Goal: Use online tool/utility: Utilize a website feature to perform a specific function

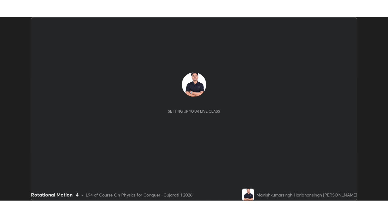
scroll to position [183, 385]
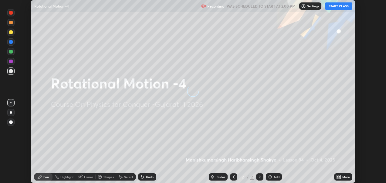
click at [342, 5] on button "START CLASS" at bounding box center [338, 5] width 27 height 7
click at [338, 177] on icon at bounding box center [338, 176] width 5 height 5
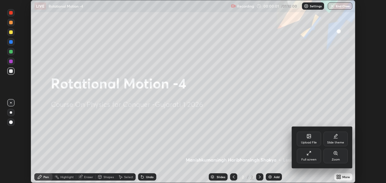
click at [338, 152] on div "Zoom" at bounding box center [335, 155] width 24 height 15
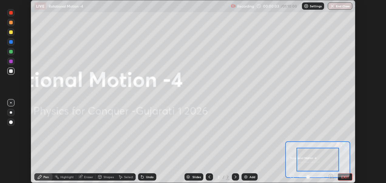
click at [348, 174] on button "EXIT" at bounding box center [345, 176] width 15 height 7
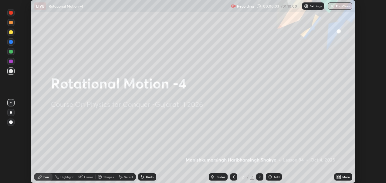
click at [340, 176] on icon at bounding box center [340, 176] width 2 height 2
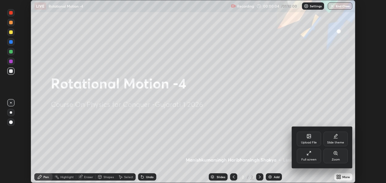
click at [336, 138] on div "Slide theme" at bounding box center [335, 138] width 24 height 15
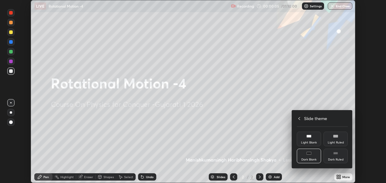
click at [338, 155] on div "Dark Ruled" at bounding box center [335, 155] width 24 height 15
click at [300, 119] on icon at bounding box center [299, 118] width 5 height 5
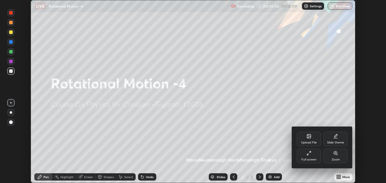
click at [311, 155] on div "Full screen" at bounding box center [309, 155] width 24 height 15
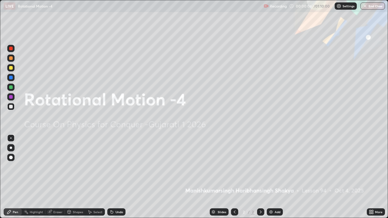
scroll to position [218, 388]
click at [276, 182] on div "Add" at bounding box center [275, 212] width 16 height 7
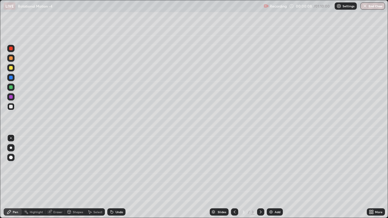
click at [11, 158] on div at bounding box center [11, 158] width 4 height 4
click at [11, 59] on div at bounding box center [11, 58] width 4 height 4
click at [13, 69] on div at bounding box center [10, 67] width 7 height 7
click at [77, 182] on div "Shapes" at bounding box center [78, 212] width 10 height 3
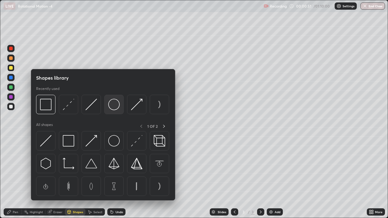
click at [115, 110] on img at bounding box center [114, 105] width 12 height 12
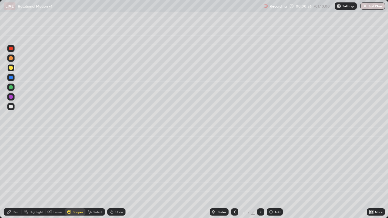
click at [10, 107] on div at bounding box center [11, 107] width 4 height 4
click at [71, 182] on div "Shapes" at bounding box center [75, 212] width 21 height 7
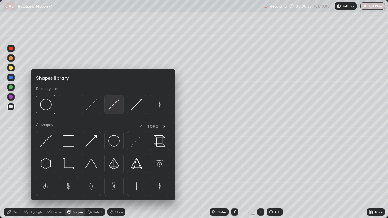
click at [112, 104] on img at bounding box center [114, 105] width 12 height 12
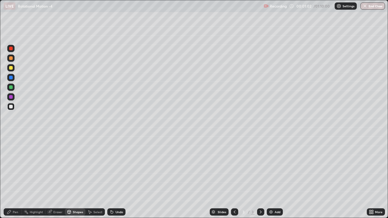
click at [10, 182] on icon at bounding box center [9, 212] width 5 height 5
click at [11, 59] on div at bounding box center [11, 58] width 4 height 4
click at [76, 182] on div "Shapes" at bounding box center [75, 212] width 21 height 7
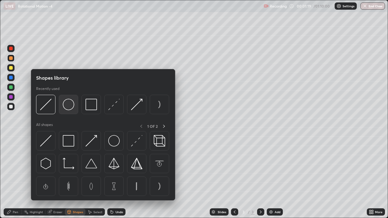
click at [66, 104] on img at bounding box center [69, 105] width 12 height 12
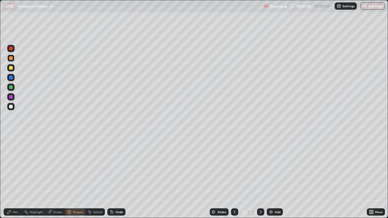
click at [114, 182] on div "Undo" at bounding box center [116, 212] width 18 height 7
click at [116, 182] on div "Undo" at bounding box center [116, 212] width 18 height 7
click at [33, 182] on div "Highlight" at bounding box center [36, 212] width 13 height 3
click at [10, 182] on icon at bounding box center [10, 191] width 3 height 3
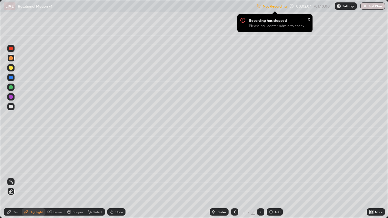
click at [12, 182] on div "Pen" at bounding box center [13, 212] width 18 height 7
click at [9, 106] on div at bounding box center [11, 107] width 4 height 4
click at [11, 59] on div at bounding box center [11, 58] width 4 height 4
click at [345, 7] on p "Settings" at bounding box center [349, 6] width 12 height 3
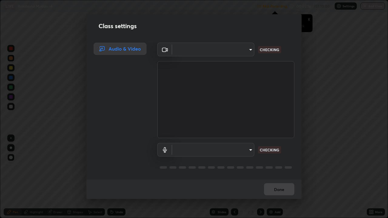
type input "2d2e2489656aed81fa1717d56b5087f64160cedd5dfe9d71df32aea02503d73d"
type input "default"
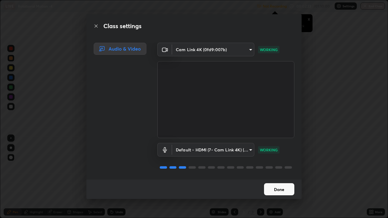
click at [275, 182] on button "Done" at bounding box center [279, 189] width 30 height 12
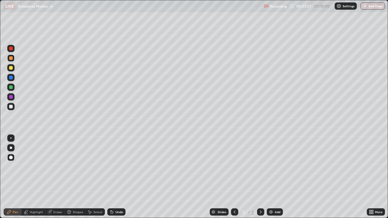
click at [8, 106] on div at bounding box center [10, 106] width 7 height 7
click at [11, 59] on div at bounding box center [11, 58] width 4 height 4
click at [116, 182] on div "Undo" at bounding box center [120, 212] width 8 height 3
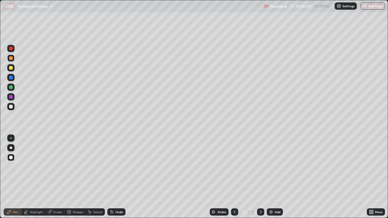
click at [116, 182] on div "Undo" at bounding box center [116, 212] width 18 height 7
click at [118, 182] on div "Undo" at bounding box center [120, 212] width 8 height 3
click at [116, 182] on div "Undo" at bounding box center [116, 212] width 18 height 7
click at [115, 182] on div "Undo" at bounding box center [116, 212] width 18 height 7
click at [56, 182] on div "Eraser" at bounding box center [57, 212] width 9 height 3
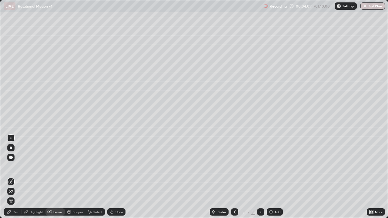
click at [11, 182] on icon at bounding box center [11, 191] width 3 height 3
click at [13, 182] on div "Pen" at bounding box center [13, 212] width 18 height 7
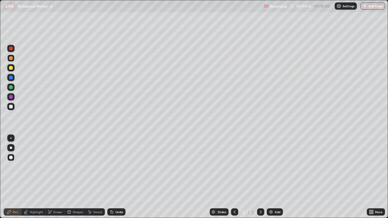
click at [10, 106] on div at bounding box center [11, 107] width 4 height 4
click at [12, 58] on div at bounding box center [11, 58] width 4 height 4
click at [117, 182] on div "Undo" at bounding box center [120, 212] width 8 height 3
click at [12, 108] on div at bounding box center [11, 107] width 4 height 4
click at [273, 182] on img at bounding box center [271, 212] width 5 height 5
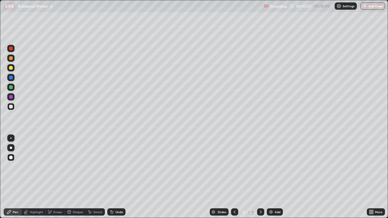
click at [12, 60] on div at bounding box center [11, 58] width 4 height 4
click at [75, 182] on div "Shapes" at bounding box center [75, 212] width 21 height 7
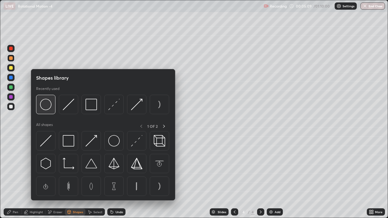
click at [47, 106] on img at bounding box center [46, 105] width 12 height 12
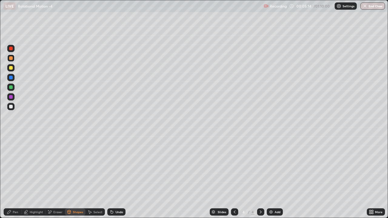
click at [35, 182] on div "Highlight" at bounding box center [34, 212] width 24 height 7
click at [11, 107] on div at bounding box center [11, 107] width 4 height 4
click at [13, 182] on div "Pen" at bounding box center [15, 212] width 5 height 3
click at [9, 61] on div at bounding box center [10, 58] width 7 height 7
click at [10, 69] on div at bounding box center [11, 68] width 4 height 4
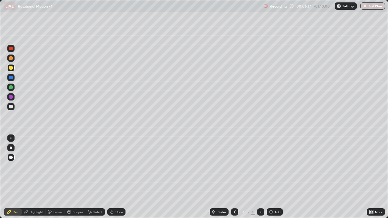
click at [234, 182] on icon at bounding box center [234, 212] width 5 height 5
click at [260, 182] on icon at bounding box center [260, 212] width 5 height 5
click at [13, 107] on div at bounding box center [10, 106] width 7 height 7
click at [116, 182] on div "Undo" at bounding box center [120, 212] width 8 height 3
click at [113, 182] on icon at bounding box center [111, 212] width 5 height 5
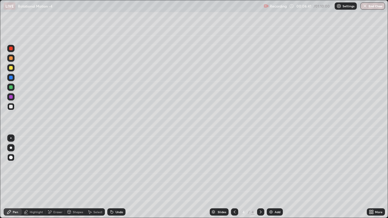
click at [113, 182] on div "Undo" at bounding box center [116, 212] width 18 height 7
click at [111, 182] on icon at bounding box center [111, 211] width 1 height 1
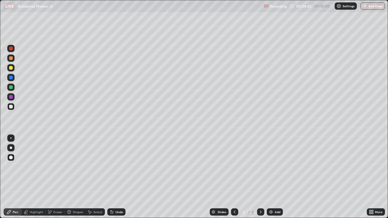
click at [113, 182] on icon at bounding box center [111, 212] width 5 height 5
click at [12, 57] on div at bounding box center [11, 58] width 4 height 4
click at [10, 106] on div at bounding box center [11, 107] width 4 height 4
click at [12, 68] on div at bounding box center [11, 68] width 4 height 4
click at [11, 59] on div at bounding box center [11, 58] width 4 height 4
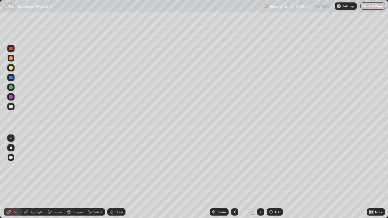
click at [14, 108] on div at bounding box center [10, 106] width 7 height 7
click at [11, 59] on div at bounding box center [11, 58] width 4 height 4
click at [233, 182] on icon at bounding box center [234, 212] width 5 height 5
click at [260, 182] on icon at bounding box center [261, 212] width 2 height 3
click at [55, 182] on div "Eraser" at bounding box center [57, 212] width 9 height 3
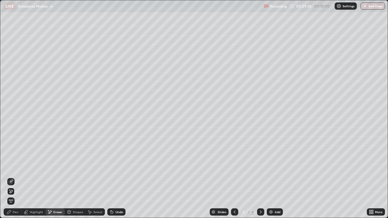
click at [11, 182] on icon at bounding box center [9, 212] width 5 height 5
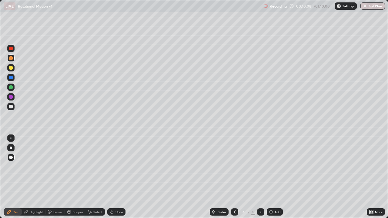
click at [276, 182] on div "Add" at bounding box center [278, 212] width 6 height 3
click at [11, 69] on div at bounding box center [11, 68] width 4 height 4
click at [75, 182] on div "Shapes" at bounding box center [78, 212] width 10 height 3
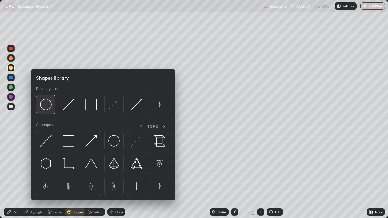
click at [47, 109] on img at bounding box center [46, 105] width 12 height 12
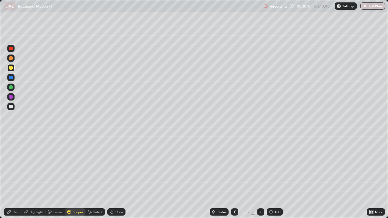
click at [17, 182] on div "Pen" at bounding box center [15, 212] width 5 height 3
click at [13, 109] on div at bounding box center [10, 106] width 7 height 7
click at [76, 182] on div "Shapes" at bounding box center [78, 212] width 10 height 3
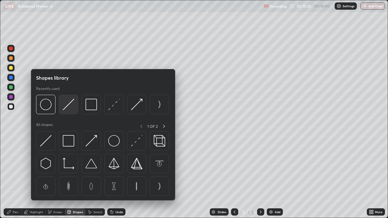
click at [65, 107] on img at bounding box center [69, 105] width 12 height 12
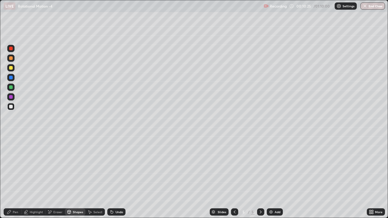
click at [9, 58] on div at bounding box center [11, 58] width 4 height 4
click at [75, 182] on div "Shapes" at bounding box center [78, 212] width 10 height 3
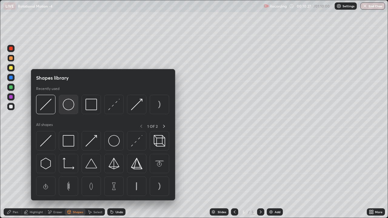
click at [66, 105] on img at bounding box center [69, 105] width 12 height 12
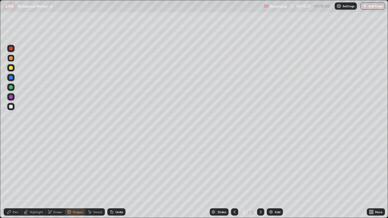
click at [11, 182] on icon at bounding box center [9, 212] width 5 height 5
click at [10, 108] on div at bounding box center [11, 107] width 4 height 4
click at [75, 182] on div "Shapes" at bounding box center [78, 212] width 10 height 3
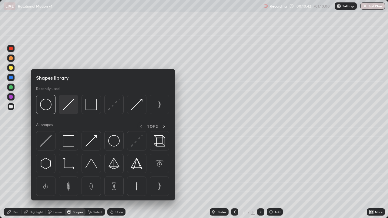
click at [66, 109] on img at bounding box center [69, 105] width 12 height 12
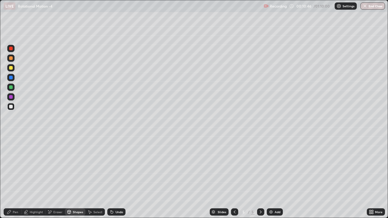
click at [10, 182] on icon at bounding box center [9, 212] width 4 height 4
click at [12, 59] on div at bounding box center [11, 58] width 4 height 4
click at [14, 106] on div at bounding box center [10, 106] width 7 height 7
click at [12, 68] on div at bounding box center [11, 68] width 4 height 4
click at [12, 107] on div at bounding box center [11, 107] width 4 height 4
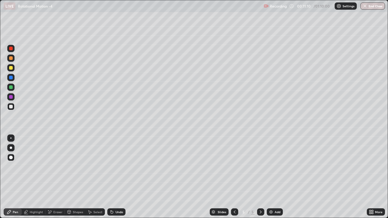
click at [11, 59] on div at bounding box center [11, 58] width 4 height 4
click at [14, 69] on div at bounding box center [10, 67] width 7 height 7
click at [116, 182] on div "Undo" at bounding box center [120, 212] width 8 height 3
click at [121, 182] on div "Undo" at bounding box center [116, 212] width 18 height 7
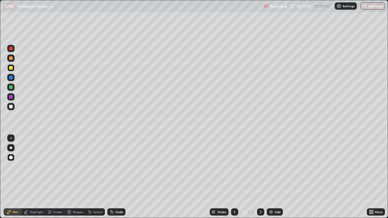
click at [121, 182] on div "Undo" at bounding box center [116, 212] width 18 height 7
click at [12, 106] on div at bounding box center [11, 107] width 4 height 4
click at [112, 182] on icon at bounding box center [112, 212] width 2 height 2
click at [111, 182] on icon at bounding box center [112, 212] width 2 height 2
click at [9, 60] on div at bounding box center [11, 58] width 4 height 4
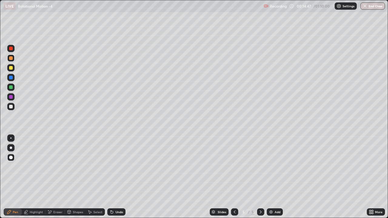
click at [274, 182] on div "Add" at bounding box center [275, 212] width 16 height 7
click at [11, 68] on div at bounding box center [11, 68] width 4 height 4
click at [77, 182] on div "Shapes" at bounding box center [78, 212] width 10 height 3
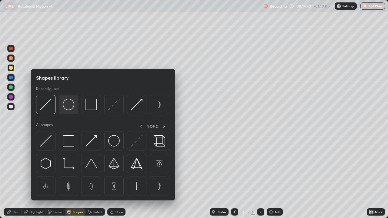
click at [68, 107] on img at bounding box center [69, 105] width 12 height 12
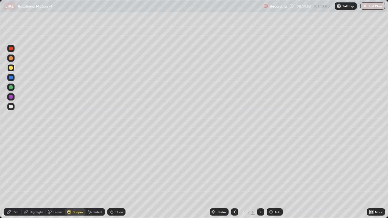
click at [15, 182] on div "Pen" at bounding box center [15, 212] width 5 height 3
click at [10, 108] on div at bounding box center [11, 107] width 4 height 4
click at [11, 59] on div at bounding box center [11, 58] width 4 height 4
click at [234, 182] on icon at bounding box center [234, 212] width 5 height 5
click at [260, 182] on div at bounding box center [260, 212] width 7 height 7
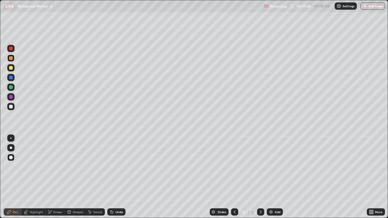
click at [232, 182] on div at bounding box center [234, 212] width 7 height 7
click at [260, 182] on icon at bounding box center [260, 212] width 5 height 5
click at [235, 182] on icon at bounding box center [234, 212] width 5 height 5
click at [260, 182] on icon at bounding box center [260, 212] width 5 height 5
click at [234, 182] on icon at bounding box center [234, 212] width 5 height 5
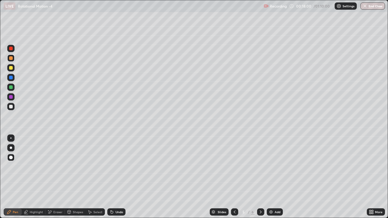
click at [260, 182] on icon at bounding box center [260, 212] width 5 height 5
click at [8, 70] on div at bounding box center [10, 67] width 7 height 7
click at [12, 106] on div at bounding box center [11, 107] width 4 height 4
click at [275, 182] on div "Add" at bounding box center [278, 212] width 6 height 3
click at [12, 58] on div at bounding box center [11, 58] width 4 height 4
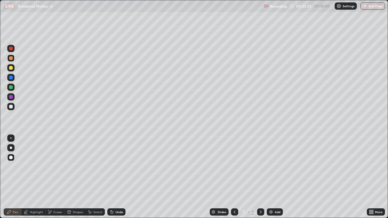
click at [11, 107] on div at bounding box center [11, 107] width 4 height 4
click at [11, 59] on div at bounding box center [11, 58] width 4 height 4
click at [74, 182] on div "Shapes" at bounding box center [75, 212] width 21 height 7
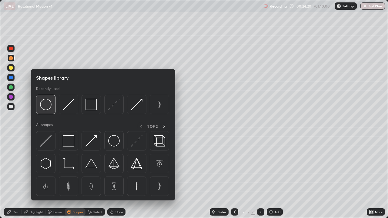
click at [45, 107] on img at bounding box center [46, 105] width 12 height 12
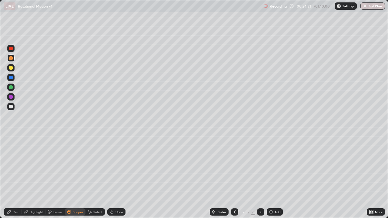
click at [73, 182] on div "Shapes" at bounding box center [75, 212] width 21 height 7
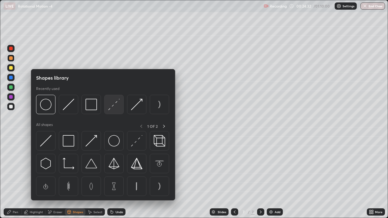
click at [114, 107] on img at bounding box center [114, 105] width 12 height 12
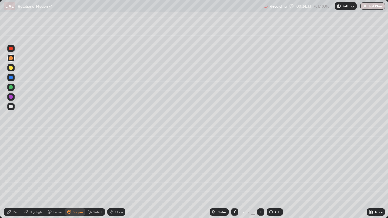
click at [11, 106] on div at bounding box center [11, 107] width 4 height 4
click at [116, 182] on div "Undo" at bounding box center [120, 212] width 8 height 3
click at [15, 182] on div "Pen" at bounding box center [15, 212] width 5 height 3
click at [11, 59] on div at bounding box center [11, 58] width 4 height 4
click at [73, 182] on div "Shapes" at bounding box center [78, 212] width 10 height 3
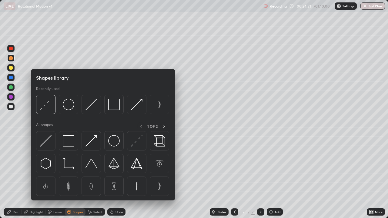
click at [12, 182] on div "Pen" at bounding box center [13, 212] width 18 height 7
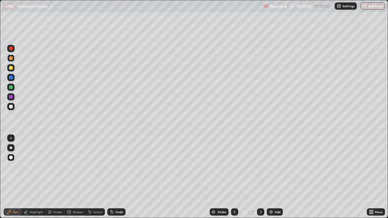
click at [35, 182] on div "Highlight" at bounding box center [36, 212] width 13 height 3
click at [11, 182] on icon at bounding box center [9, 212] width 5 height 5
click at [11, 107] on div at bounding box center [11, 107] width 4 height 4
click at [11, 57] on div at bounding box center [11, 58] width 4 height 4
click at [273, 182] on div "Add" at bounding box center [275, 212] width 16 height 7
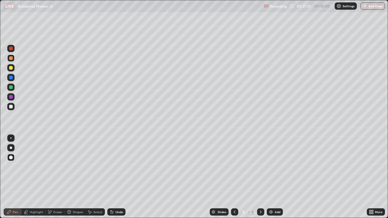
click at [12, 69] on div at bounding box center [11, 68] width 4 height 4
click at [12, 58] on div at bounding box center [11, 58] width 4 height 4
click at [10, 67] on div at bounding box center [11, 68] width 4 height 4
click at [74, 182] on div "Shapes" at bounding box center [78, 212] width 10 height 3
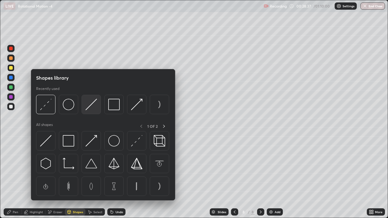
click at [88, 107] on img at bounding box center [92, 105] width 12 height 12
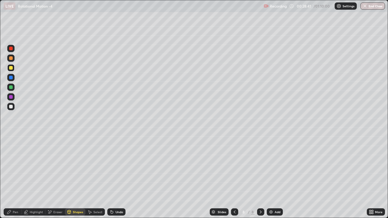
click at [11, 89] on div at bounding box center [11, 88] width 4 height 4
click at [74, 182] on div "Shapes" at bounding box center [78, 212] width 10 height 3
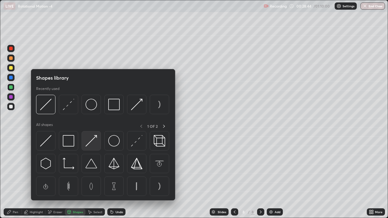
click at [89, 143] on img at bounding box center [92, 141] width 12 height 12
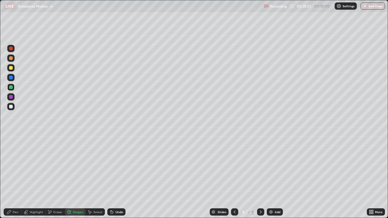
click at [8, 182] on icon at bounding box center [9, 212] width 5 height 5
click at [12, 107] on div at bounding box center [11, 107] width 4 height 4
click at [114, 182] on div "Undo" at bounding box center [116, 212] width 18 height 7
click at [12, 59] on div at bounding box center [11, 58] width 4 height 4
click at [73, 182] on div "Shapes" at bounding box center [78, 212] width 10 height 3
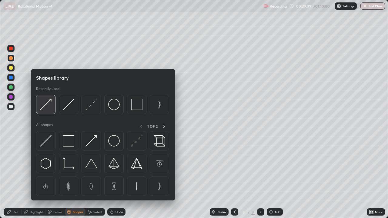
click at [45, 107] on img at bounding box center [46, 105] width 12 height 12
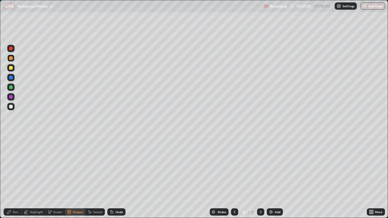
click at [10, 107] on div at bounding box center [11, 107] width 4 height 4
click at [74, 182] on div "Shapes" at bounding box center [75, 212] width 21 height 7
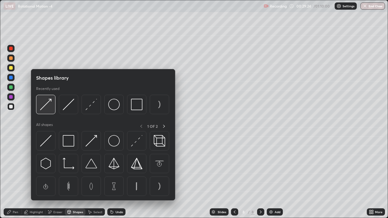
click at [47, 109] on img at bounding box center [46, 105] width 12 height 12
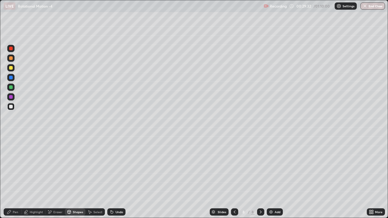
click at [115, 182] on div "Undo" at bounding box center [116, 212] width 18 height 7
click at [10, 182] on icon at bounding box center [9, 212] width 4 height 4
click at [114, 182] on div "Undo" at bounding box center [116, 212] width 18 height 7
click at [10, 107] on div at bounding box center [11, 107] width 4 height 4
click at [72, 182] on div "Shapes" at bounding box center [75, 212] width 21 height 7
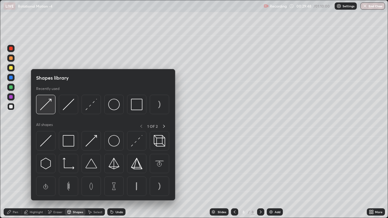
click at [49, 106] on img at bounding box center [46, 105] width 12 height 12
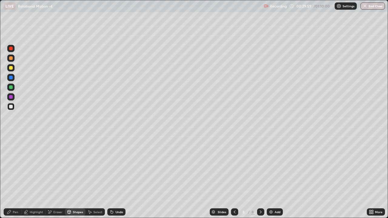
click at [12, 182] on div "Pen" at bounding box center [13, 212] width 18 height 7
click at [10, 59] on div at bounding box center [11, 58] width 4 height 4
click at [10, 68] on div at bounding box center [11, 68] width 4 height 4
click at [11, 58] on div at bounding box center [11, 58] width 4 height 4
click at [57, 182] on div "Eraser" at bounding box center [57, 212] width 9 height 3
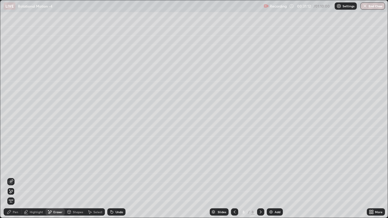
click at [74, 182] on div "Shapes" at bounding box center [78, 212] width 10 height 3
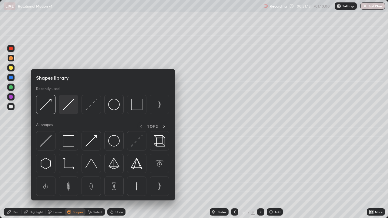
click at [65, 106] on img at bounding box center [69, 105] width 12 height 12
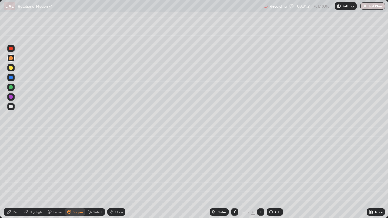
click at [11, 182] on icon at bounding box center [9, 212] width 4 height 4
click at [72, 182] on div "Shapes" at bounding box center [75, 212] width 21 height 7
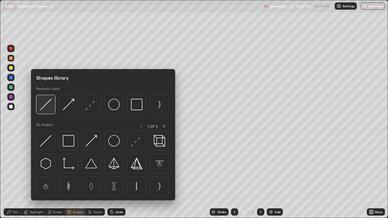
click at [44, 106] on img at bounding box center [46, 105] width 12 height 12
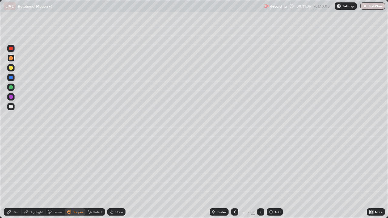
click at [11, 77] on div at bounding box center [11, 78] width 4 height 4
click at [13, 182] on div "Pen" at bounding box center [13, 212] width 18 height 7
click at [11, 109] on div at bounding box center [10, 106] width 7 height 7
click at [273, 182] on div "Add" at bounding box center [275, 212] width 16 height 7
click at [11, 58] on div at bounding box center [11, 58] width 4 height 4
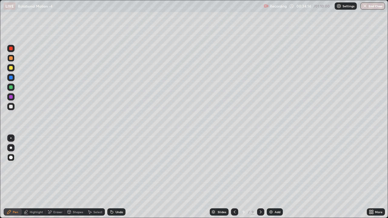
click at [10, 68] on div at bounding box center [11, 68] width 4 height 4
click at [11, 107] on div at bounding box center [11, 107] width 4 height 4
click at [10, 60] on div at bounding box center [11, 58] width 4 height 4
click at [10, 108] on div at bounding box center [11, 107] width 4 height 4
click at [11, 58] on div at bounding box center [11, 58] width 4 height 4
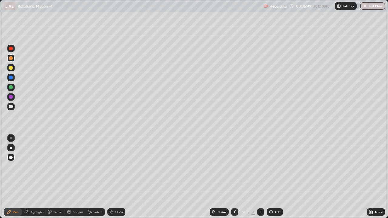
click at [234, 182] on icon at bounding box center [234, 212] width 5 height 5
click at [260, 182] on icon at bounding box center [260, 212] width 5 height 5
click at [276, 182] on div "Add" at bounding box center [278, 212] width 6 height 3
click at [12, 69] on div at bounding box center [11, 68] width 4 height 4
click at [12, 57] on div at bounding box center [11, 58] width 4 height 4
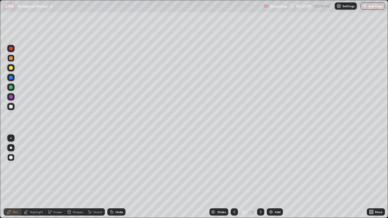
click at [77, 182] on div "Shapes" at bounding box center [78, 212] width 10 height 3
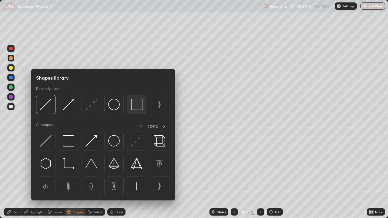
click at [133, 108] on img at bounding box center [137, 105] width 12 height 12
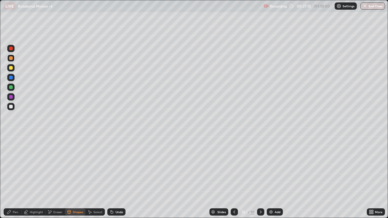
click at [16, 182] on div "Pen" at bounding box center [15, 212] width 5 height 3
click at [12, 108] on div at bounding box center [10, 106] width 7 height 7
click at [11, 68] on div at bounding box center [11, 68] width 4 height 4
click at [76, 182] on div "Shapes" at bounding box center [75, 212] width 21 height 7
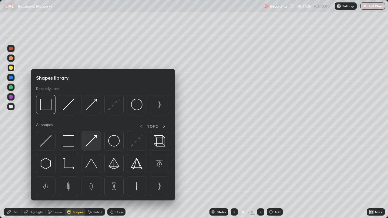
click at [89, 143] on img at bounding box center [92, 141] width 12 height 12
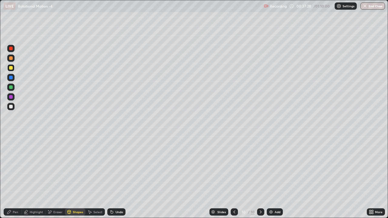
click at [11, 78] on div at bounding box center [11, 78] width 4 height 4
click at [11, 107] on div at bounding box center [11, 107] width 4 height 4
click at [15, 182] on div "Pen" at bounding box center [15, 212] width 5 height 3
click at [10, 67] on div at bounding box center [11, 68] width 4 height 4
click at [10, 58] on div at bounding box center [11, 58] width 4 height 4
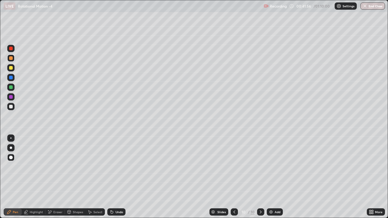
click at [276, 182] on div "Add" at bounding box center [278, 212] width 6 height 3
click at [11, 66] on div at bounding box center [11, 68] width 4 height 4
click at [76, 182] on div "Shapes" at bounding box center [78, 212] width 10 height 3
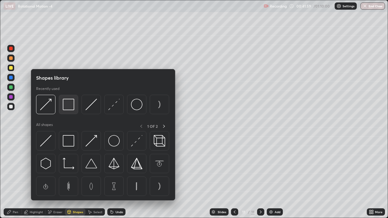
click at [66, 106] on img at bounding box center [69, 105] width 12 height 12
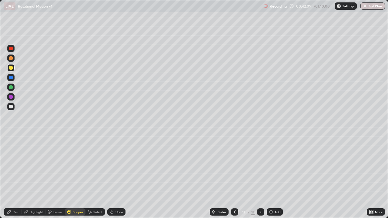
click at [13, 182] on div "Pen" at bounding box center [13, 212] width 18 height 7
click at [11, 106] on div at bounding box center [11, 107] width 4 height 4
click at [10, 59] on div at bounding box center [11, 58] width 4 height 4
click at [76, 182] on div "Shapes" at bounding box center [75, 212] width 21 height 7
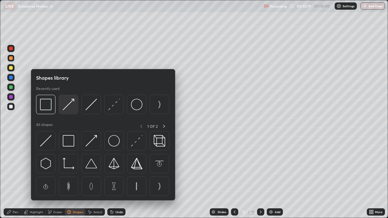
click at [68, 106] on img at bounding box center [69, 105] width 12 height 12
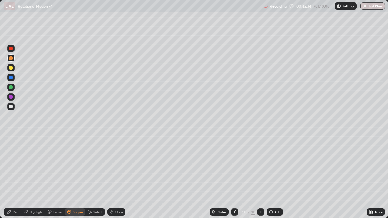
click at [14, 182] on div "Pen" at bounding box center [15, 212] width 5 height 3
click at [11, 68] on div at bounding box center [11, 68] width 4 height 4
click at [11, 78] on div at bounding box center [11, 78] width 4 height 4
click at [11, 107] on div at bounding box center [11, 107] width 4 height 4
click at [11, 58] on div at bounding box center [11, 58] width 4 height 4
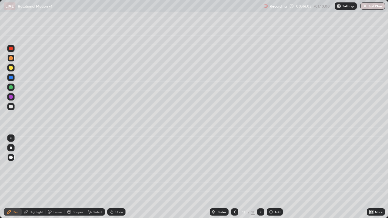
click at [8, 70] on div at bounding box center [10, 67] width 7 height 7
click at [275, 182] on div "Add" at bounding box center [278, 212] width 6 height 3
click at [79, 182] on div "Shapes" at bounding box center [75, 212] width 21 height 7
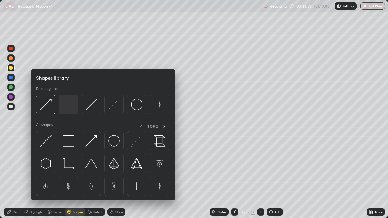
click at [72, 108] on img at bounding box center [69, 105] width 12 height 12
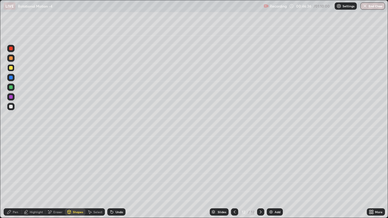
click at [36, 182] on div "Highlight" at bounding box center [36, 212] width 13 height 3
click at [12, 106] on div at bounding box center [11, 107] width 4 height 4
click at [14, 182] on div "Pen" at bounding box center [15, 212] width 5 height 3
click at [77, 182] on div "Shapes" at bounding box center [75, 212] width 21 height 7
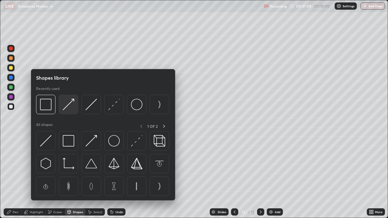
click at [66, 102] on img at bounding box center [69, 105] width 12 height 12
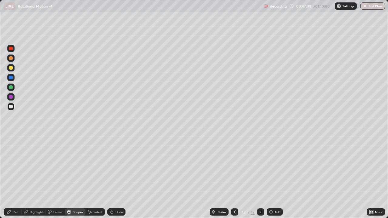
click at [11, 59] on div at bounding box center [11, 58] width 4 height 4
click at [74, 182] on div "Shapes" at bounding box center [78, 212] width 10 height 3
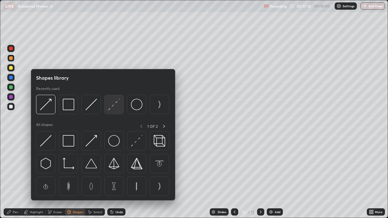
click at [116, 105] on img at bounding box center [114, 105] width 12 height 12
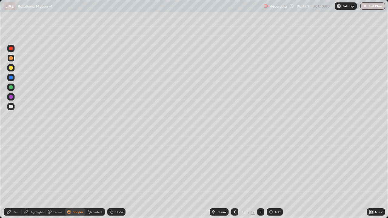
click at [10, 79] on div at bounding box center [11, 78] width 4 height 4
click at [9, 57] on div at bounding box center [11, 58] width 4 height 4
click at [14, 182] on div "Pen" at bounding box center [15, 212] width 5 height 3
click at [74, 182] on div "Shapes" at bounding box center [78, 212] width 10 height 3
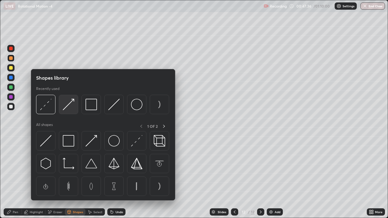
click at [68, 107] on img at bounding box center [69, 105] width 12 height 12
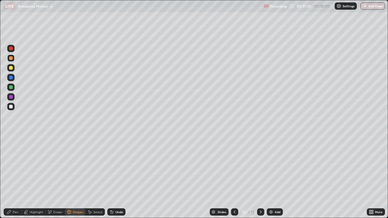
click at [13, 182] on div "Pen" at bounding box center [13, 212] width 18 height 7
click at [8, 109] on div at bounding box center [10, 106] width 7 height 7
click at [12, 107] on div at bounding box center [11, 107] width 4 height 4
click at [13, 182] on div "Pen" at bounding box center [13, 212] width 18 height 7
click at [11, 58] on div at bounding box center [11, 58] width 4 height 4
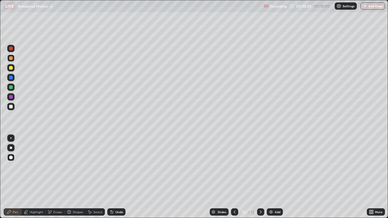
click at [9, 68] on div at bounding box center [11, 68] width 4 height 4
click at [274, 182] on div "Add" at bounding box center [275, 212] width 16 height 7
click at [12, 88] on div at bounding box center [11, 88] width 4 height 4
click at [76, 182] on div "Shapes" at bounding box center [75, 212] width 21 height 7
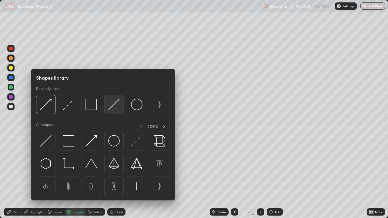
click at [111, 108] on img at bounding box center [114, 105] width 12 height 12
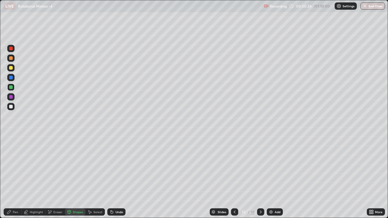
click at [12, 107] on div at bounding box center [11, 107] width 4 height 4
click at [15, 182] on div "Pen" at bounding box center [15, 212] width 5 height 3
click at [13, 182] on div "Pen" at bounding box center [15, 212] width 5 height 3
click at [11, 69] on div at bounding box center [11, 68] width 4 height 4
click at [76, 182] on div "Shapes" at bounding box center [75, 212] width 21 height 7
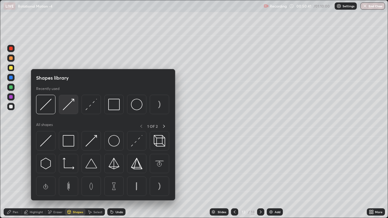
click at [69, 106] on img at bounding box center [69, 105] width 12 height 12
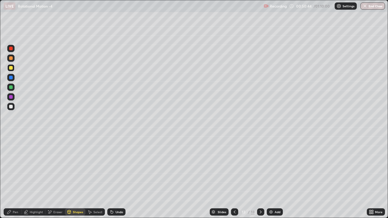
click at [8, 182] on div "Pen" at bounding box center [13, 212] width 18 height 7
click at [12, 60] on div at bounding box center [11, 58] width 4 height 4
click at [11, 69] on div at bounding box center [11, 68] width 4 height 4
click at [11, 106] on div at bounding box center [11, 107] width 4 height 4
click at [12, 58] on div at bounding box center [11, 58] width 4 height 4
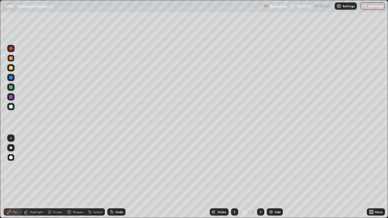
click at [72, 182] on div "Shapes" at bounding box center [75, 212] width 21 height 7
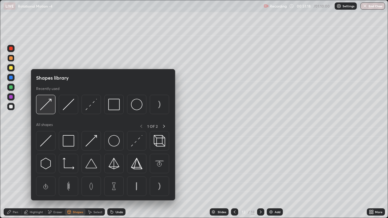
click at [48, 106] on img at bounding box center [46, 105] width 12 height 12
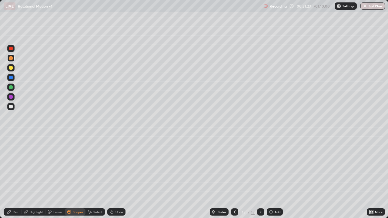
click at [11, 182] on icon at bounding box center [9, 212] width 5 height 5
click at [77, 182] on div "Shapes" at bounding box center [78, 212] width 10 height 3
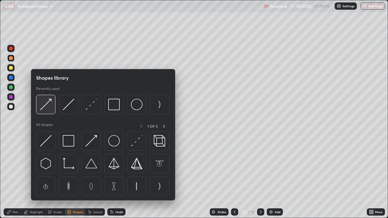
click at [47, 109] on img at bounding box center [46, 105] width 12 height 12
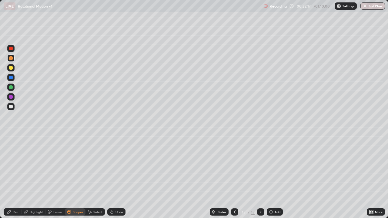
click at [10, 182] on div "Pen" at bounding box center [13, 212] width 18 height 7
click at [275, 182] on div "Add" at bounding box center [278, 212] width 6 height 3
click at [11, 87] on div at bounding box center [11, 88] width 4 height 4
click at [74, 182] on div "Shapes" at bounding box center [75, 212] width 21 height 7
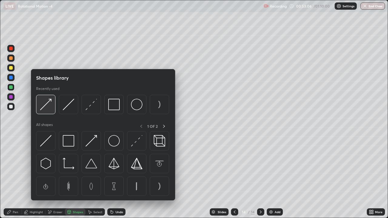
click at [48, 109] on img at bounding box center [46, 105] width 12 height 12
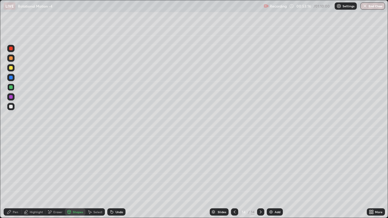
click at [11, 69] on div at bounding box center [11, 68] width 4 height 4
click at [75, 182] on div "Shapes" at bounding box center [78, 212] width 10 height 3
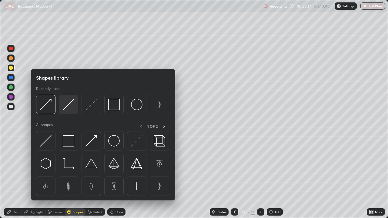
click at [66, 106] on img at bounding box center [69, 105] width 12 height 12
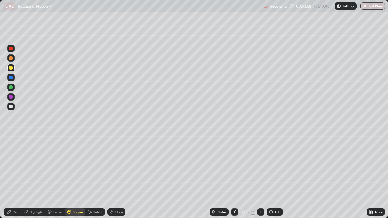
click at [10, 106] on div at bounding box center [11, 107] width 4 height 4
click at [13, 182] on div "Pen" at bounding box center [15, 212] width 5 height 3
click at [74, 182] on div "Shapes" at bounding box center [75, 212] width 21 height 7
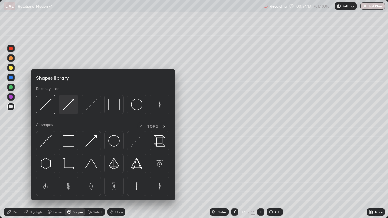
click at [68, 108] on img at bounding box center [69, 105] width 12 height 12
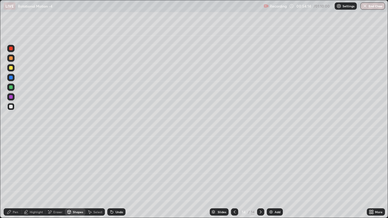
click at [11, 69] on div at bounding box center [11, 68] width 4 height 4
click at [9, 86] on div at bounding box center [10, 87] width 7 height 7
click at [10, 76] on div at bounding box center [10, 77] width 7 height 7
click at [14, 182] on div "Pen" at bounding box center [13, 212] width 18 height 7
click at [116, 182] on div "Undo" at bounding box center [120, 212] width 8 height 3
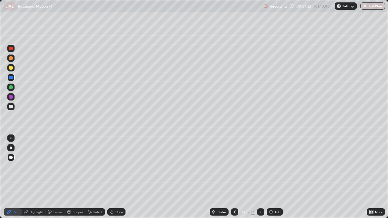
click at [116, 182] on div "Undo" at bounding box center [116, 212] width 18 height 7
click at [116, 182] on div "Undo" at bounding box center [120, 212] width 8 height 3
click at [10, 69] on div at bounding box center [11, 68] width 4 height 4
click at [10, 108] on div at bounding box center [11, 107] width 4 height 4
click at [73, 182] on div "Shapes" at bounding box center [75, 212] width 21 height 7
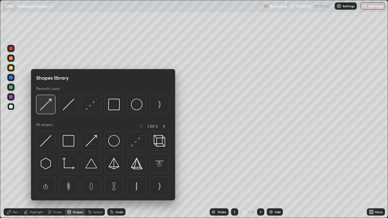
click at [46, 105] on img at bounding box center [46, 105] width 12 height 12
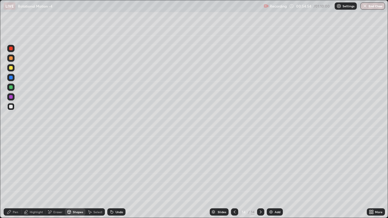
click at [11, 59] on div at bounding box center [11, 58] width 4 height 4
click at [12, 182] on icon at bounding box center [9, 212] width 5 height 5
click at [75, 182] on div "Shapes" at bounding box center [75, 212] width 21 height 7
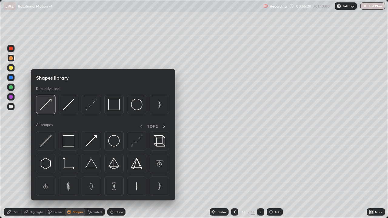
click at [49, 103] on img at bounding box center [46, 105] width 12 height 12
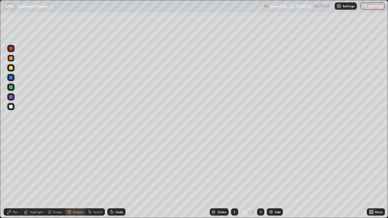
click at [11, 182] on div "Pen" at bounding box center [13, 212] width 18 height 7
click at [12, 68] on div at bounding box center [11, 68] width 4 height 4
click at [12, 106] on div at bounding box center [11, 107] width 4 height 4
click at [76, 182] on div "Shapes" at bounding box center [78, 212] width 10 height 3
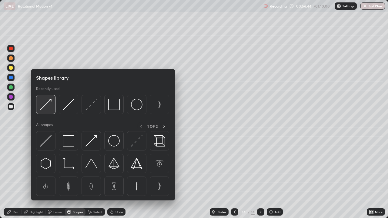
click at [45, 106] on img at bounding box center [46, 105] width 12 height 12
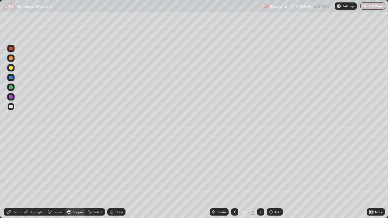
click at [12, 182] on div "Pen" at bounding box center [13, 212] width 18 height 7
click at [12, 61] on div at bounding box center [10, 58] width 7 height 7
click at [75, 182] on div "Shapes" at bounding box center [78, 212] width 10 height 3
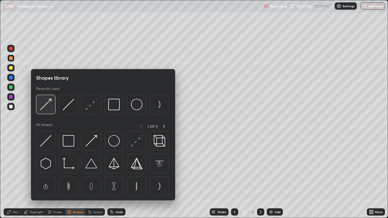
click at [46, 106] on img at bounding box center [46, 105] width 12 height 12
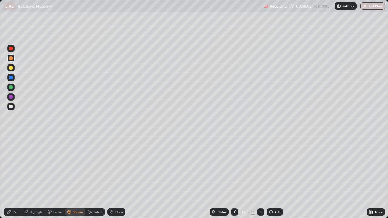
click at [12, 182] on div "Pen" at bounding box center [13, 212] width 18 height 7
click at [10, 103] on div at bounding box center [10, 106] width 7 height 7
click at [11, 58] on div at bounding box center [11, 58] width 4 height 4
click at [73, 182] on div "Shapes" at bounding box center [75, 212] width 21 height 7
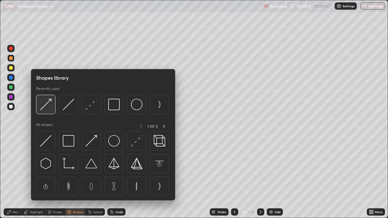
click at [44, 109] on img at bounding box center [46, 105] width 12 height 12
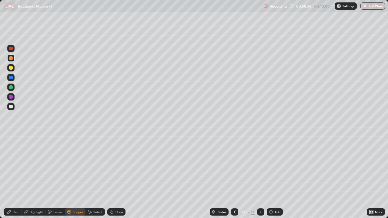
click at [11, 182] on icon at bounding box center [9, 212] width 5 height 5
click at [275, 182] on div "Add" at bounding box center [278, 212] width 6 height 3
click at [10, 69] on div at bounding box center [11, 68] width 4 height 4
click at [11, 59] on div at bounding box center [11, 58] width 4 height 4
click at [12, 69] on div at bounding box center [11, 68] width 4 height 4
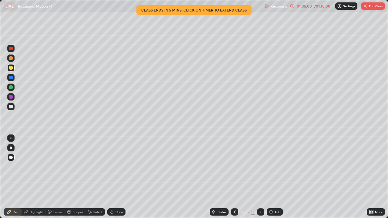
click at [369, 6] on button "End Class" at bounding box center [373, 5] width 24 height 7
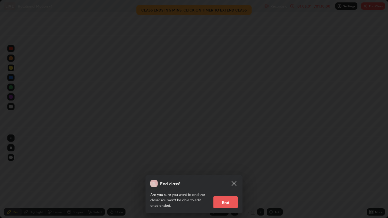
click at [225, 182] on button "End" at bounding box center [226, 203] width 24 height 12
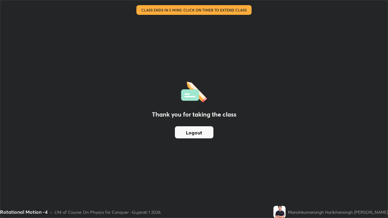
click at [193, 127] on button "Logout" at bounding box center [194, 132] width 39 height 12
